Goal: Task Accomplishment & Management: Understand process/instructions

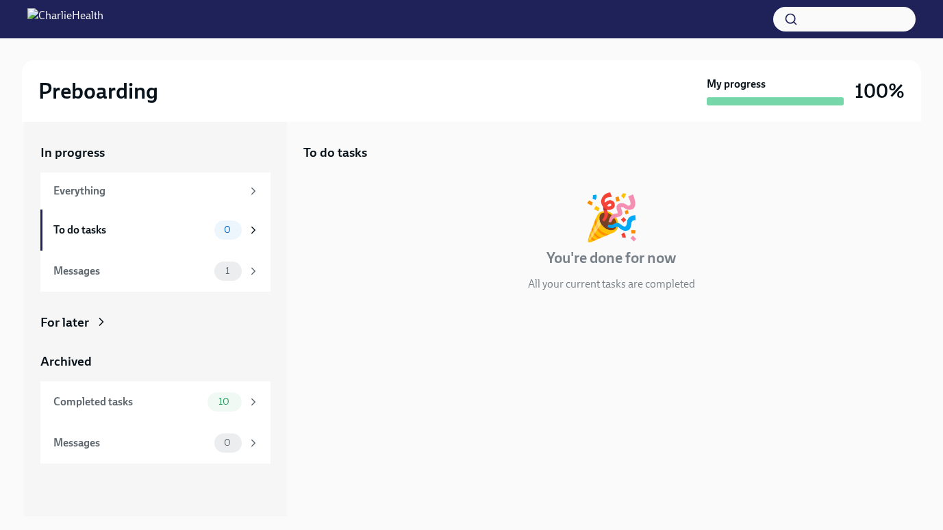
click at [412, 99] on div "Preboarding" at bounding box center [369, 90] width 663 height 27
click at [134, 243] on div "To do tasks 0" at bounding box center [155, 230] width 230 height 41
click at [138, 277] on div "Messages" at bounding box center [130, 271] width 155 height 15
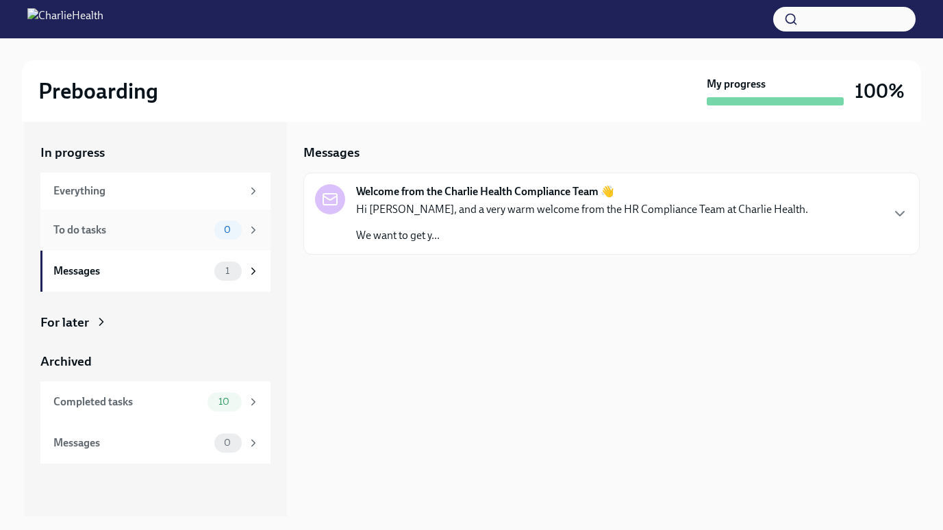
click at [138, 231] on div "To do tasks" at bounding box center [130, 230] width 155 height 15
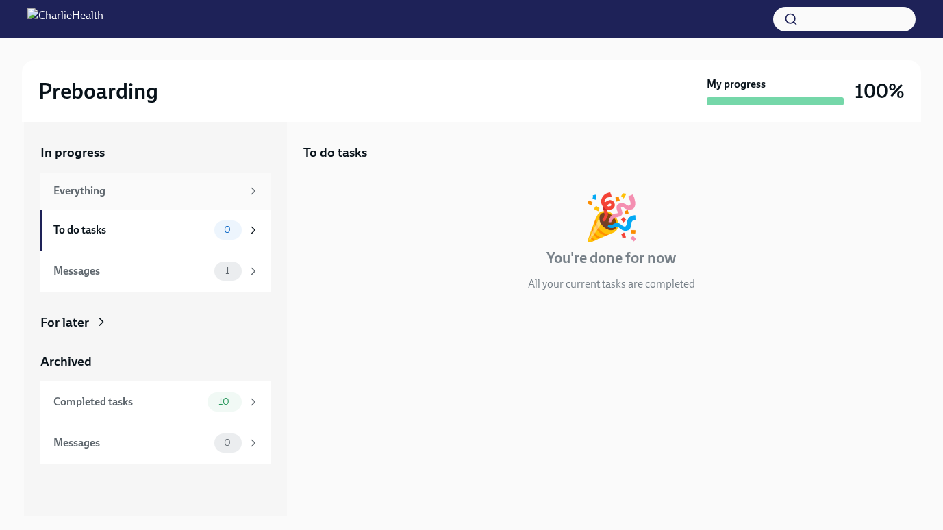
click at [149, 199] on div "Everything" at bounding box center [155, 191] width 230 height 37
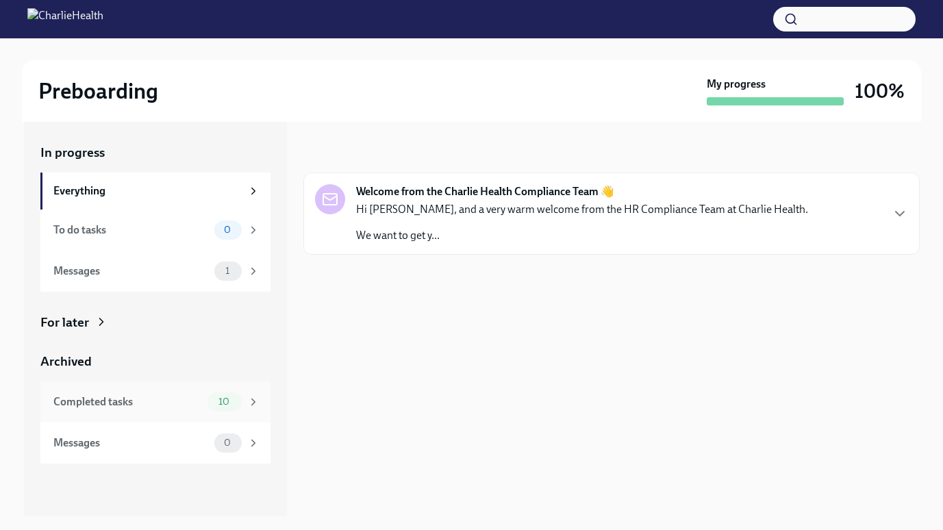
click at [147, 397] on div "Completed tasks" at bounding box center [127, 401] width 149 height 15
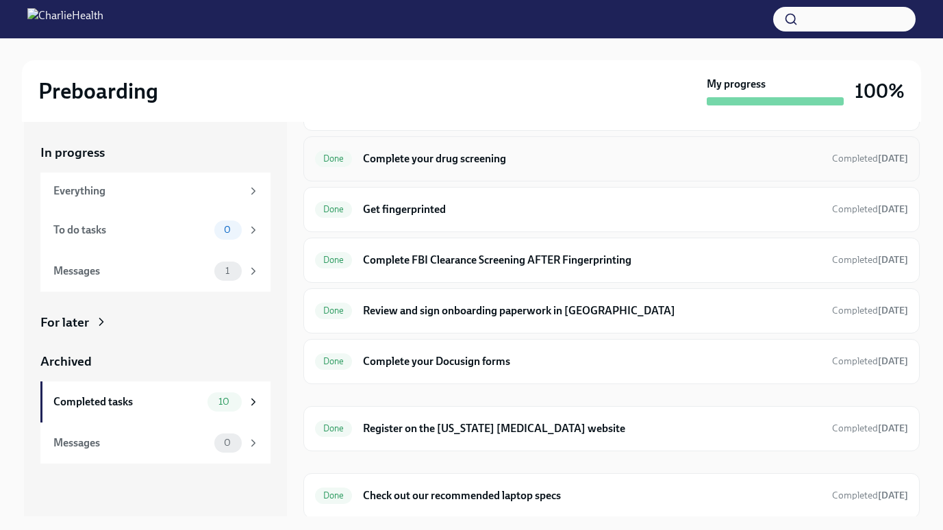
scroll to position [189, 0]
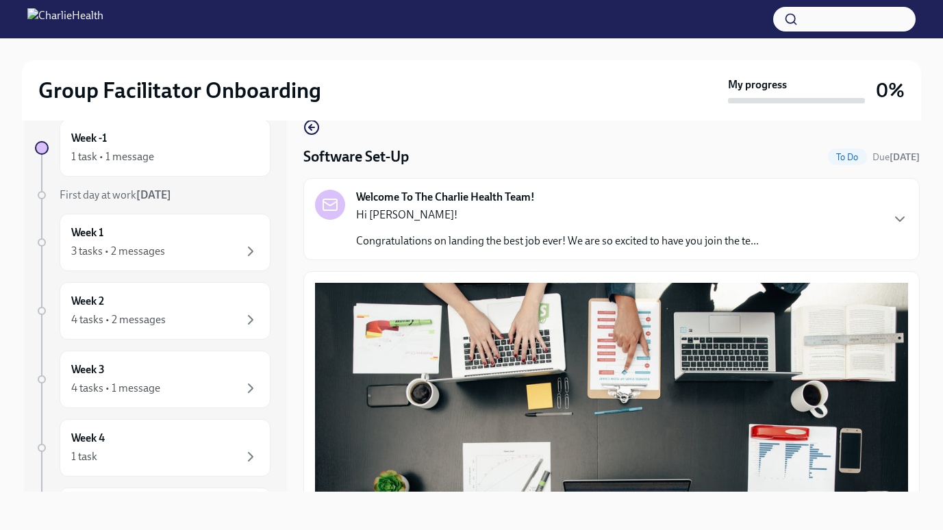
scroll to position [1, 0]
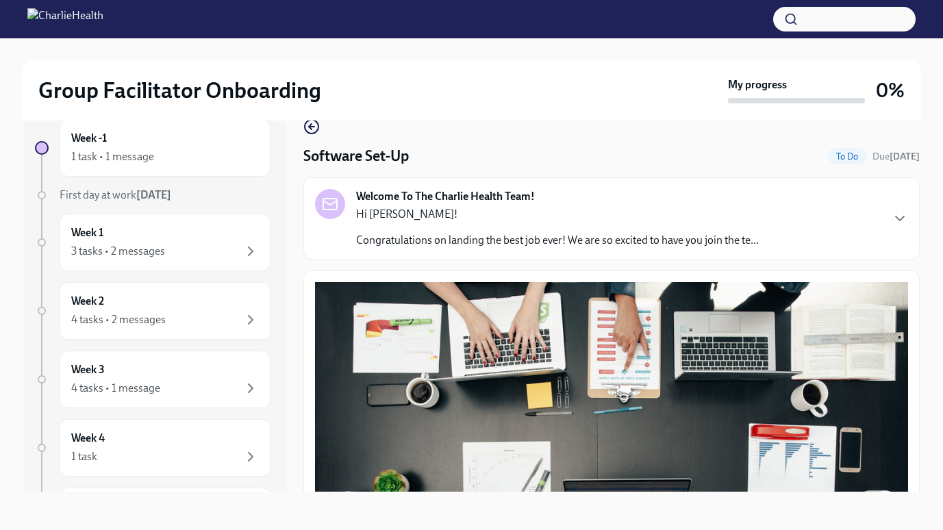
click at [613, 229] on div "Hi [PERSON_NAME]! Congratulations on landing the best job ever! We are so excit…" at bounding box center [557, 227] width 403 height 41
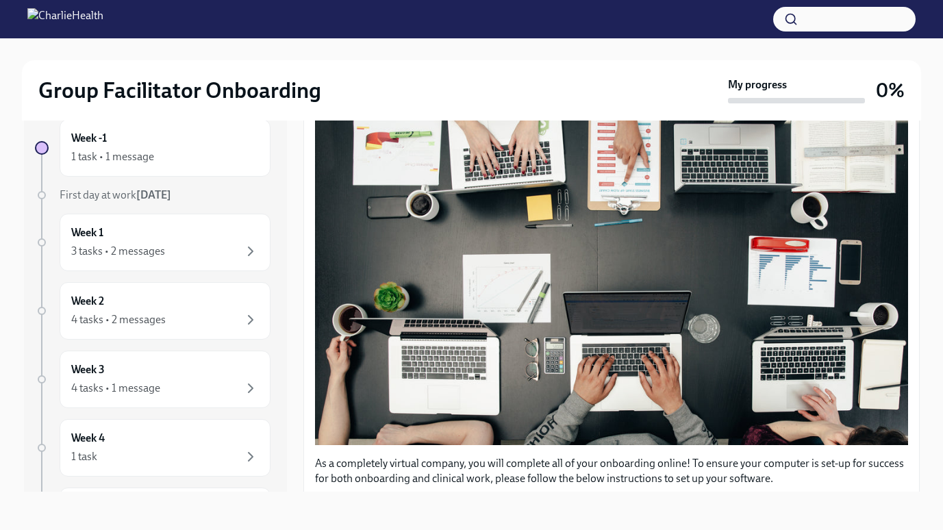
scroll to position [701, 0]
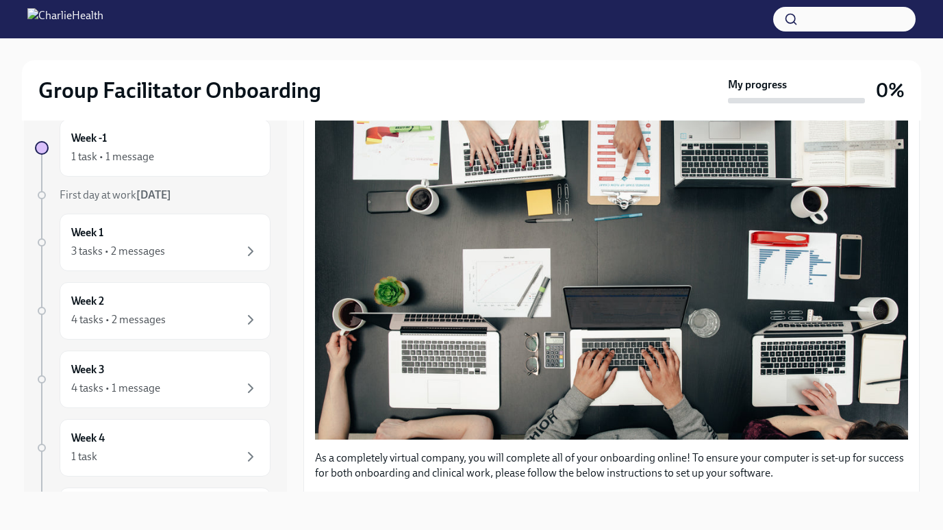
click at [577, 322] on button "Zoom image" at bounding box center [611, 264] width 593 height 351
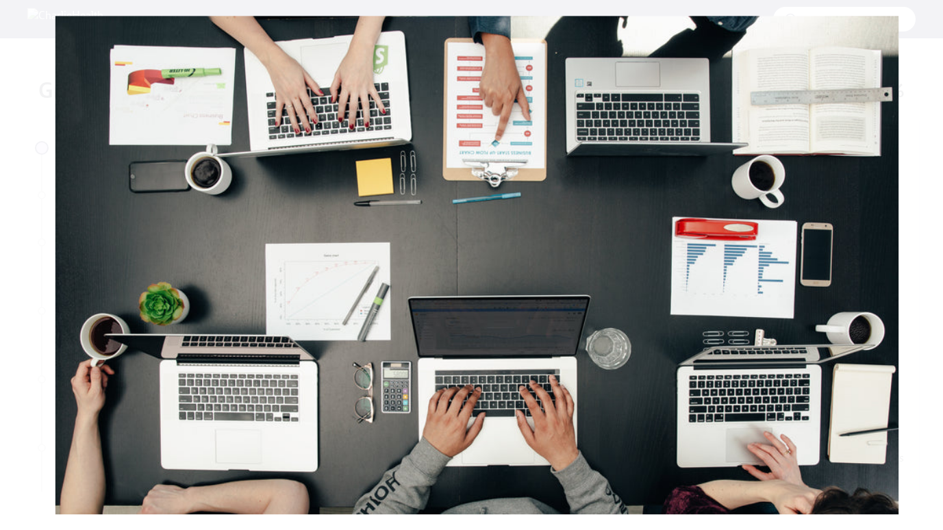
click at [577, 322] on button "Unzoom image" at bounding box center [471, 265] width 943 height 530
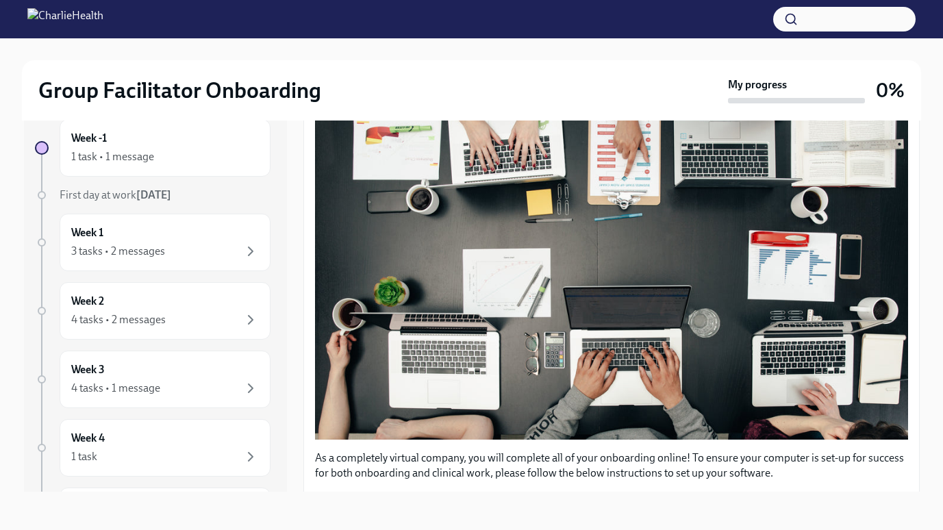
scroll to position [1051, 0]
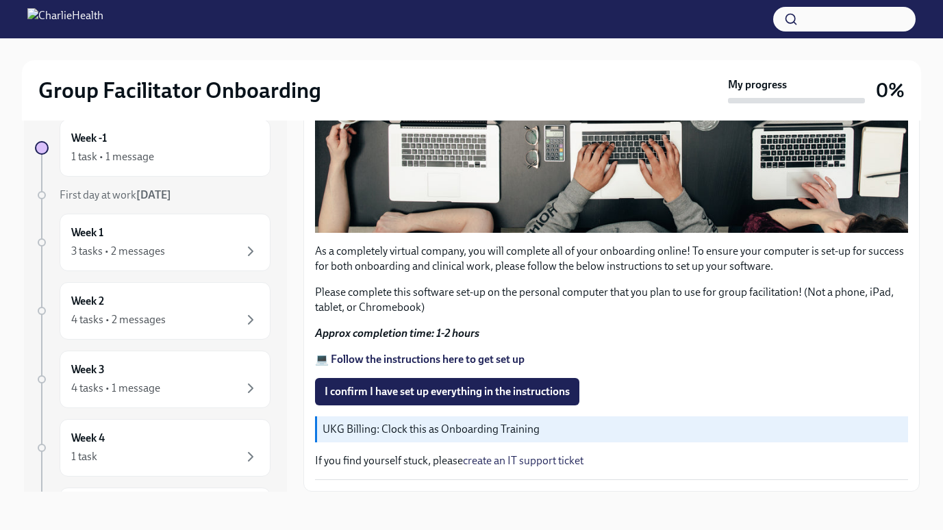
click at [517, 425] on p "UKG Billing: Clock this as Onboarding Training" at bounding box center [612, 429] width 580 height 15
click at [171, 151] on div "1 task • 1 message" at bounding box center [165, 157] width 188 height 16
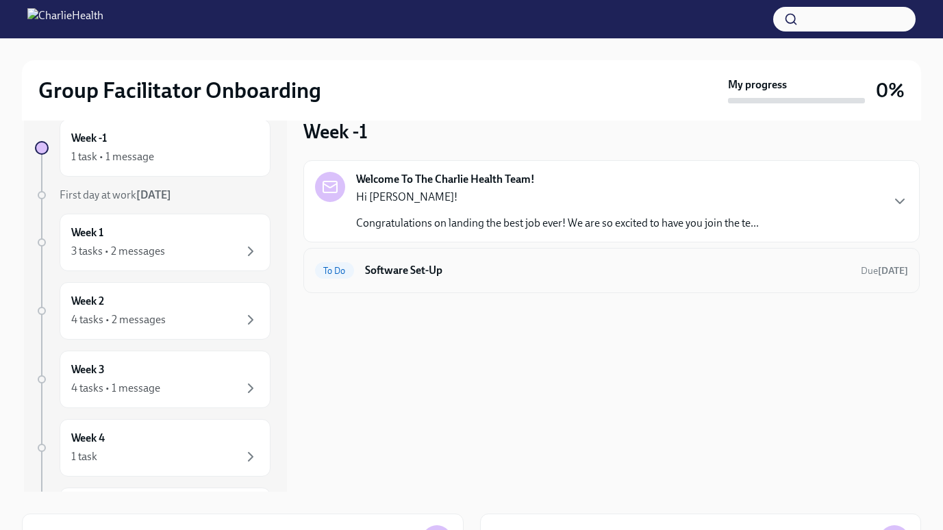
click at [355, 278] on div "To Do Software Set-Up Due [DATE]" at bounding box center [611, 270] width 593 height 22
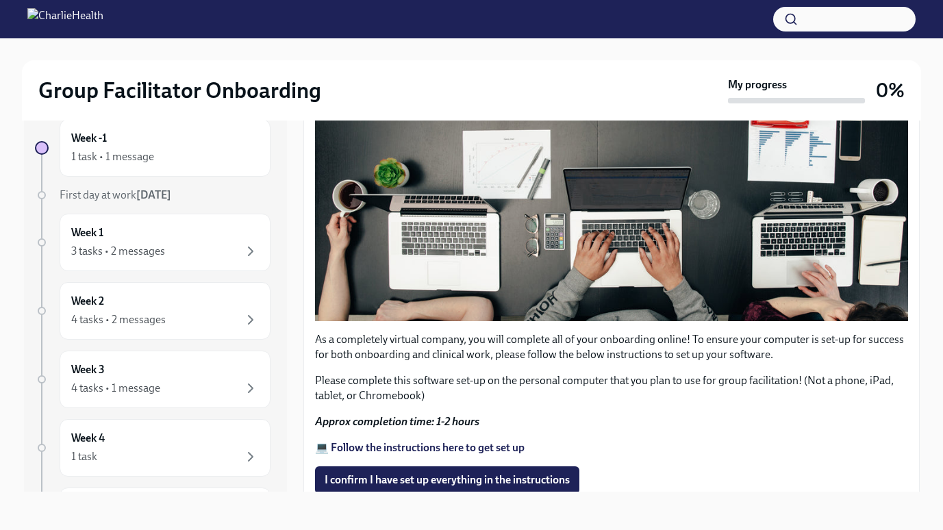
scroll to position [394, 0]
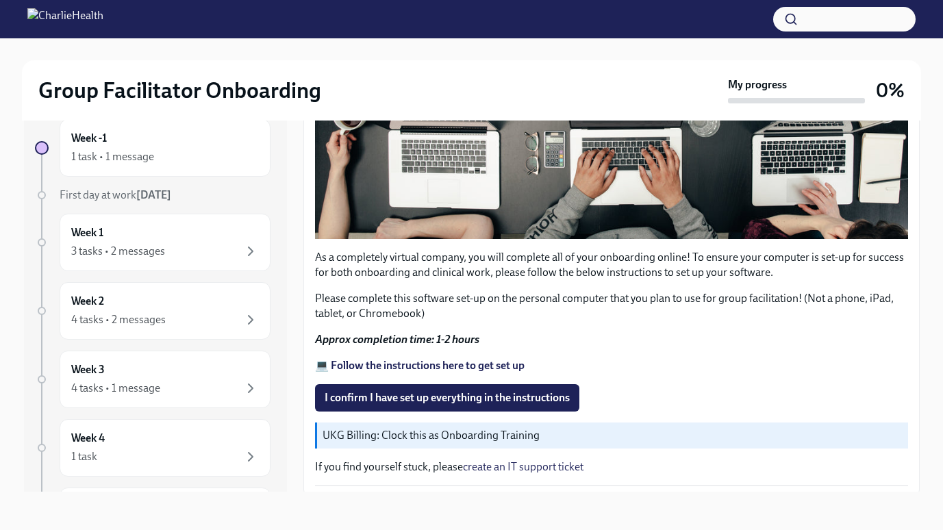
click at [382, 359] on strong "💻 Follow the instructions here to get set up" at bounding box center [420, 365] width 210 height 13
